Goal: Task Accomplishment & Management: Manage account settings

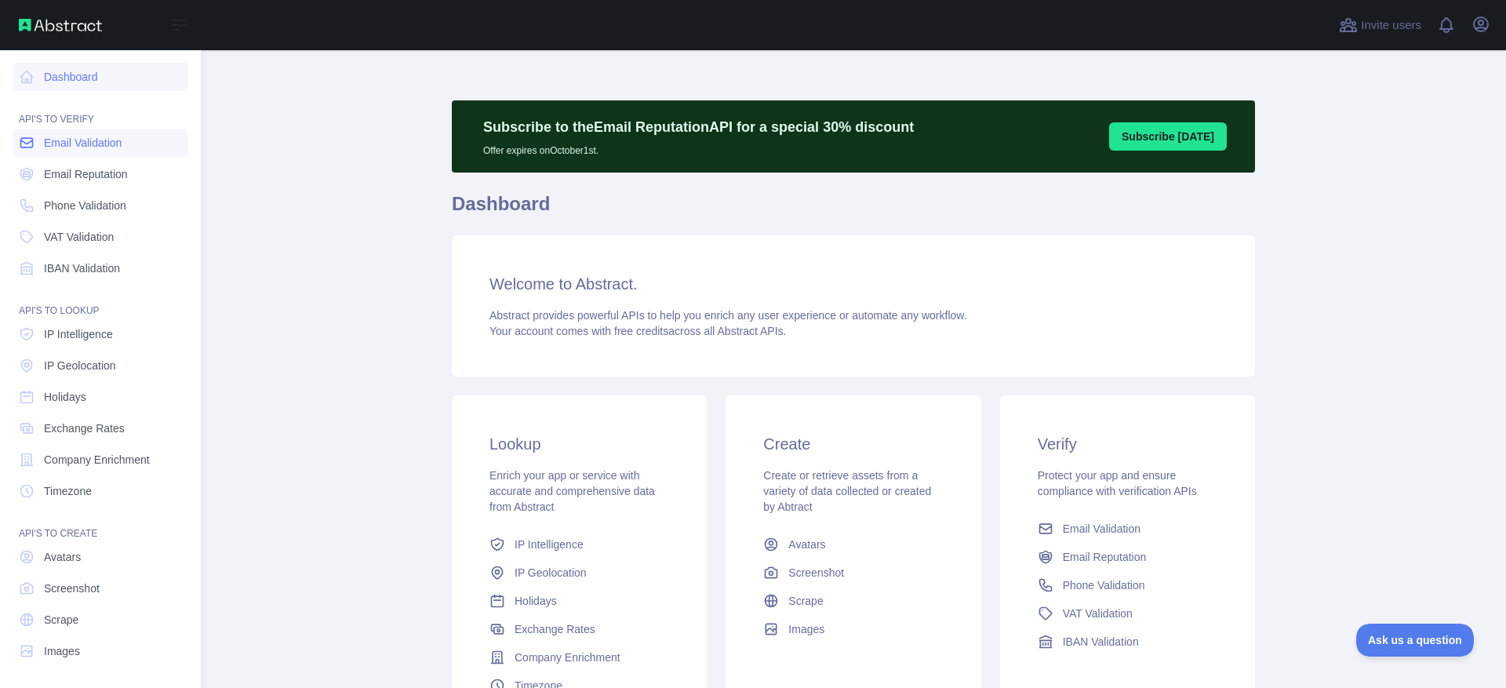
click at [78, 145] on span "Email Validation" at bounding box center [83, 143] width 78 height 16
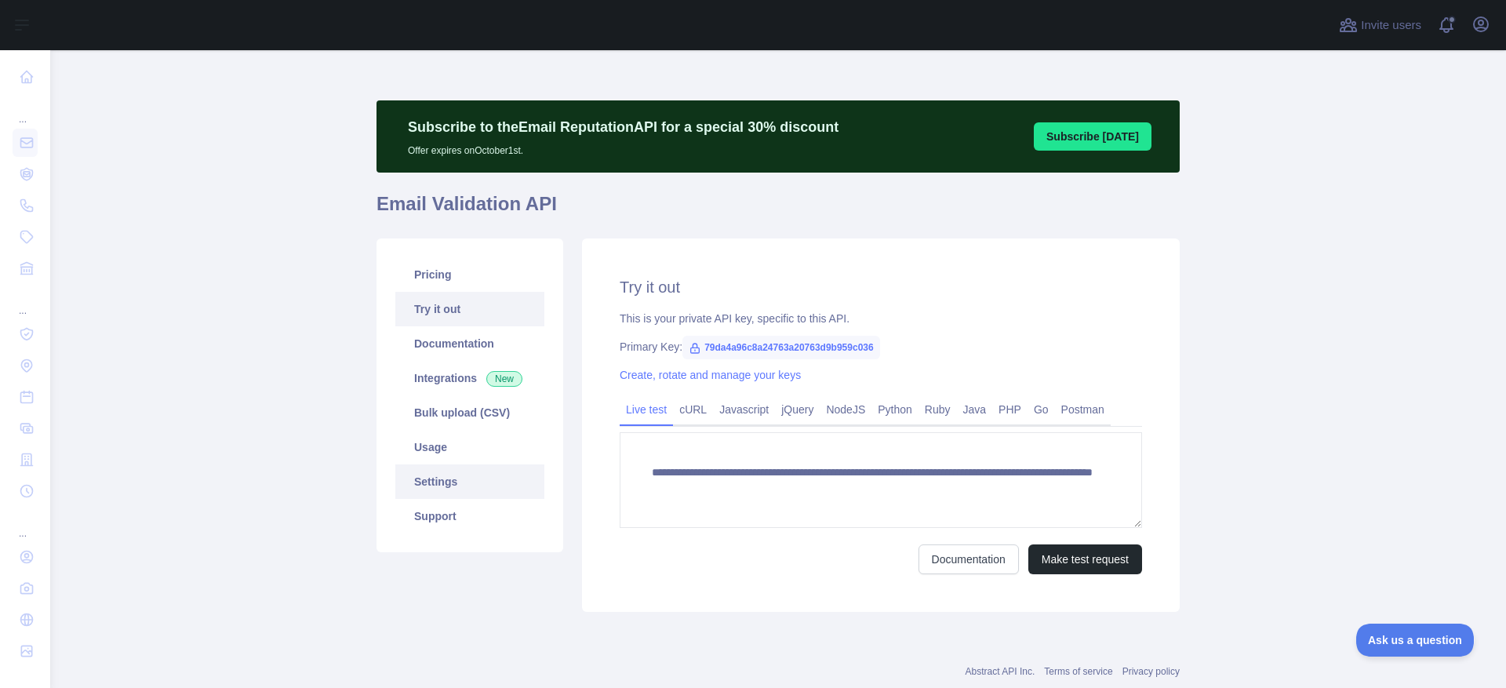
click at [431, 473] on link "Settings" at bounding box center [469, 481] width 149 height 35
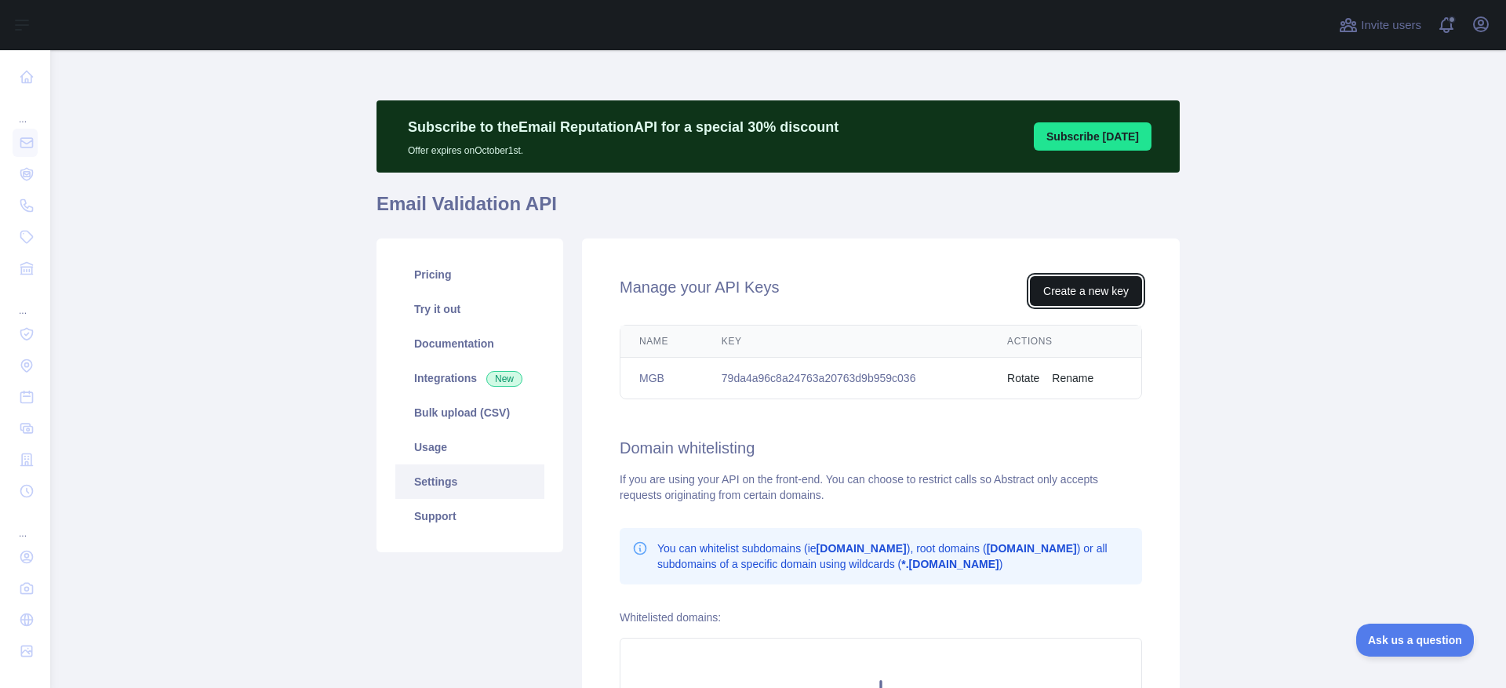
click at [1059, 287] on button "Create a new key" at bounding box center [1086, 291] width 112 height 30
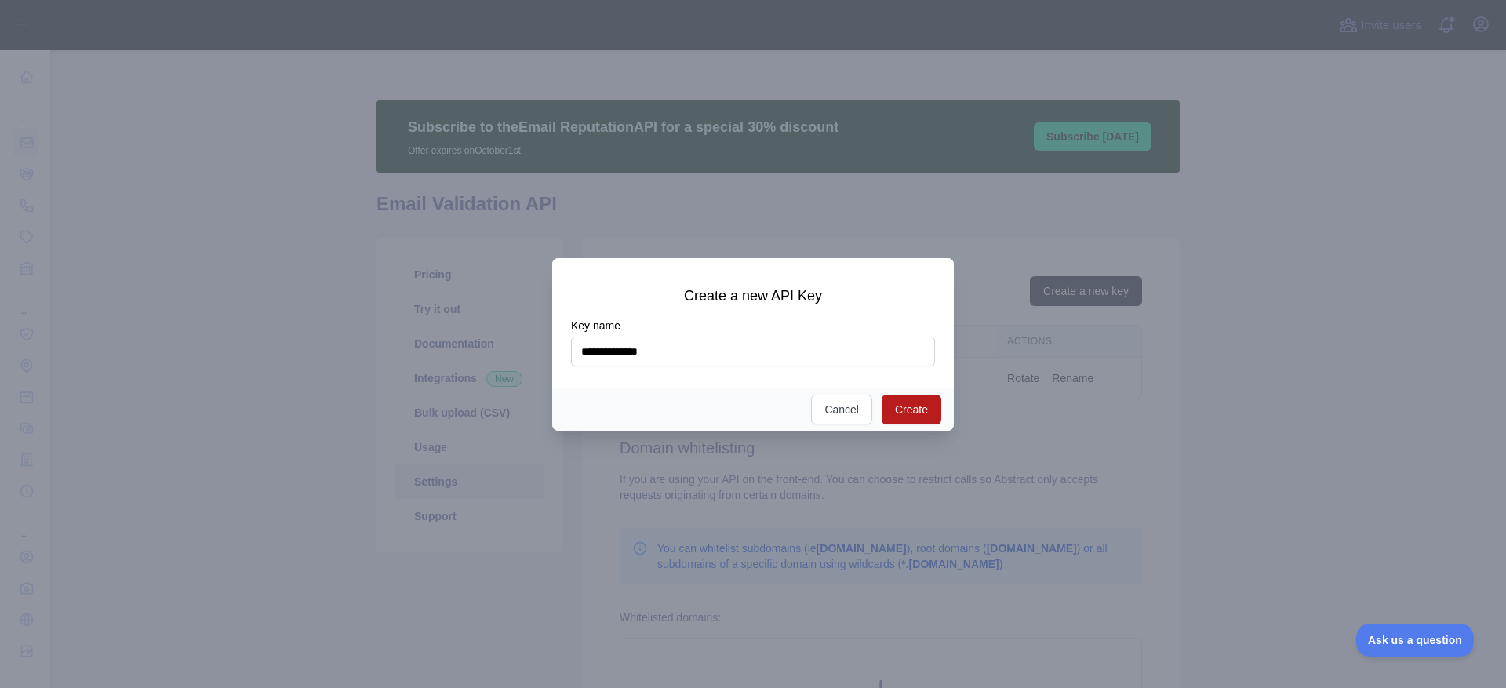
type input "**********"
click at [923, 406] on button "Create" at bounding box center [912, 410] width 60 height 30
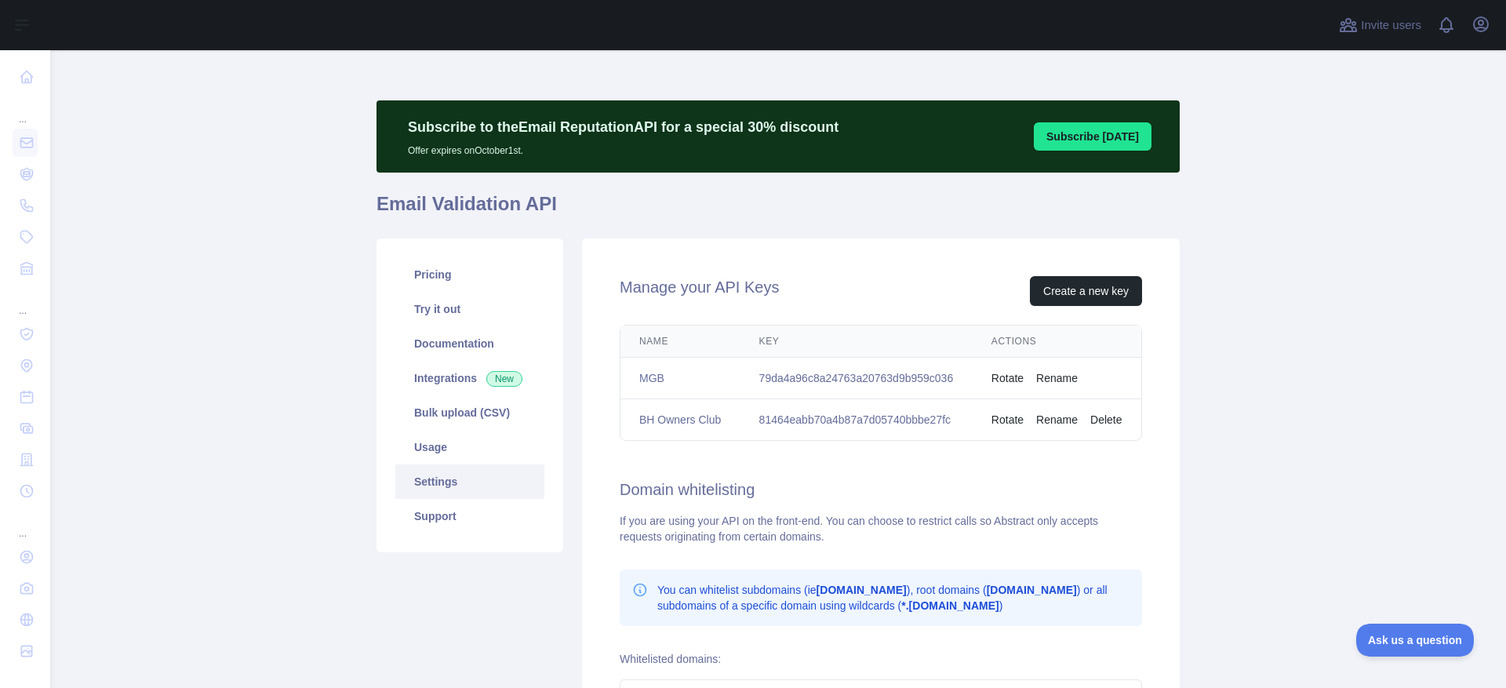
click at [915, 417] on td "81464eabb70a4b87a7d05740bbbe27fc" at bounding box center [857, 420] width 232 height 42
copy td "81464eabb70a4b87a7d05740bbbe27fc"
